Goal: Information Seeking & Learning: Learn about a topic

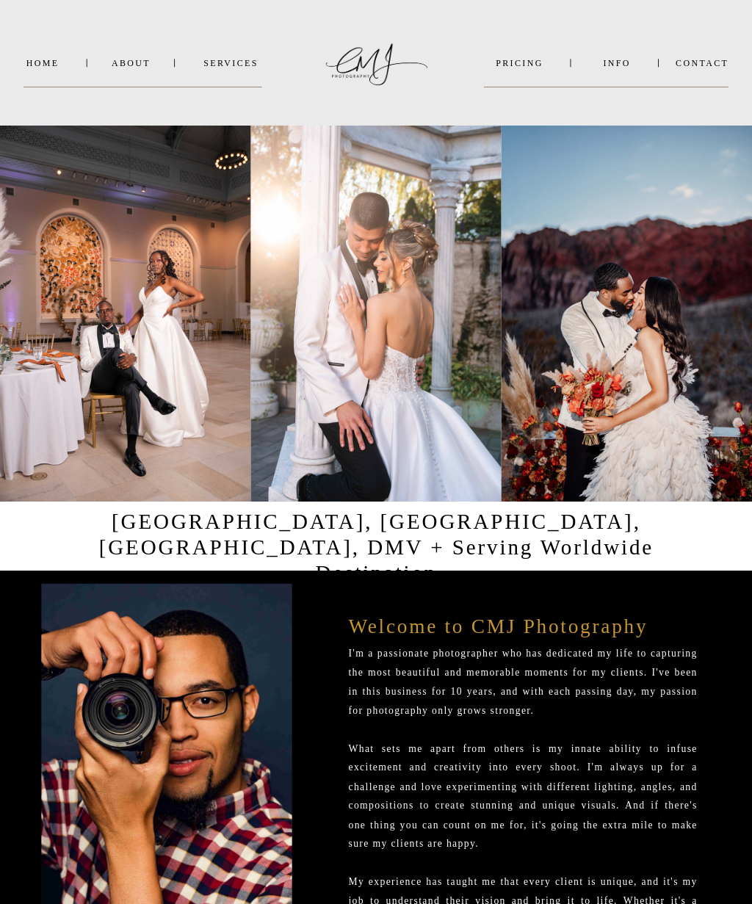
click at [519, 61] on nav "PRICING" at bounding box center [519, 63] width 70 height 10
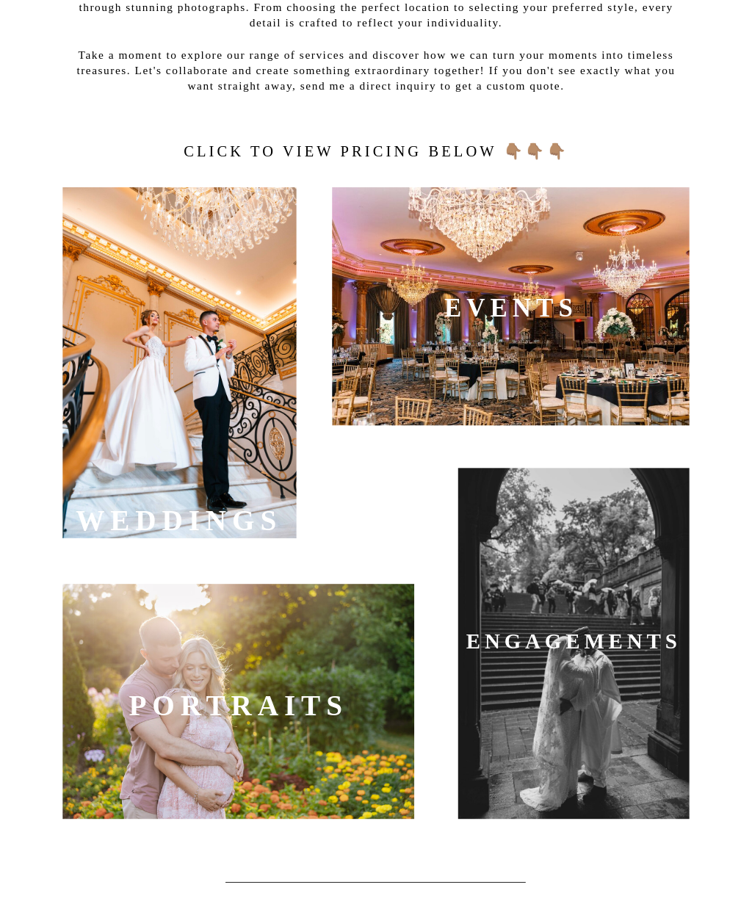
scroll to position [286, 0]
click at [192, 452] on div at bounding box center [178, 363] width 233 height 351
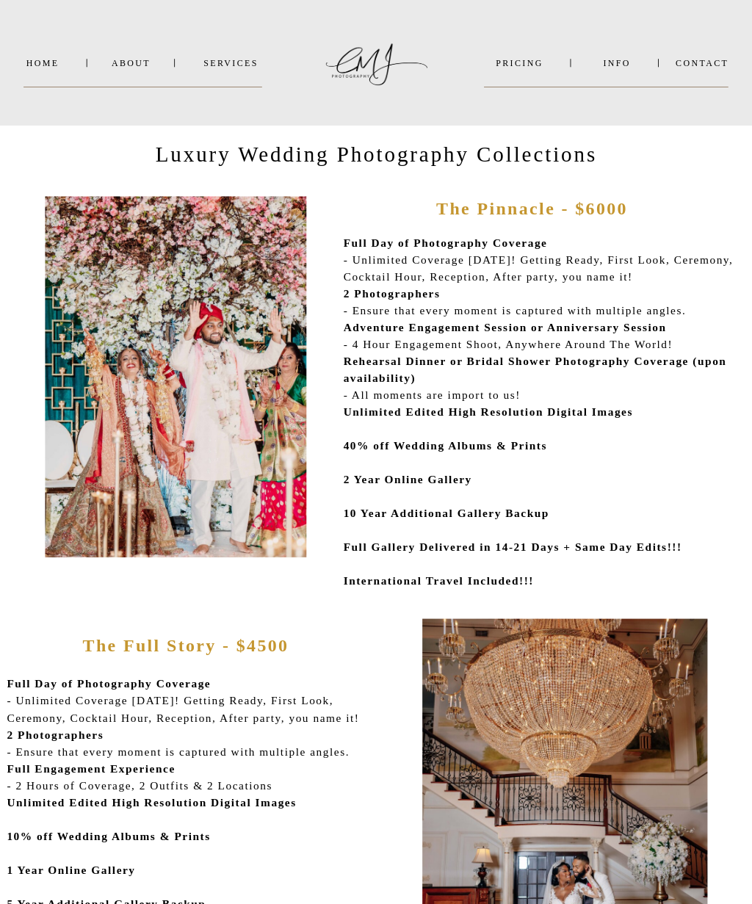
click at [135, 62] on nav "About" at bounding box center [130, 63] width 37 height 10
